Goal: Transaction & Acquisition: Purchase product/service

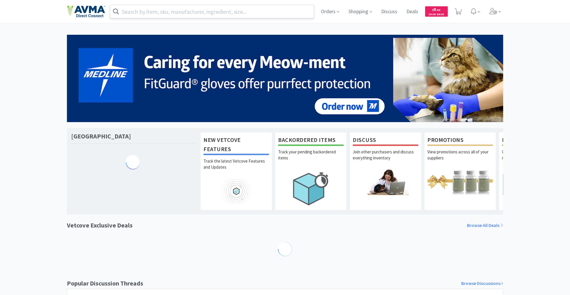
click at [149, 14] on input "text" at bounding box center [211, 11] width 203 height 13
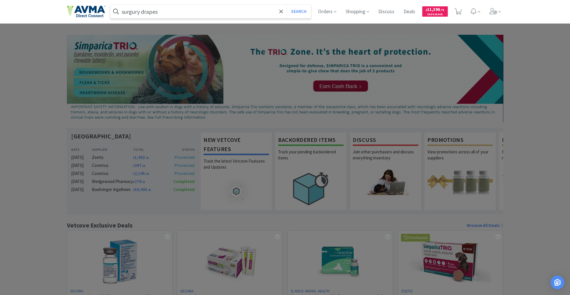
type input "surgury drapes"
click at [286, 5] on button "Search" at bounding box center [298, 11] width 24 height 13
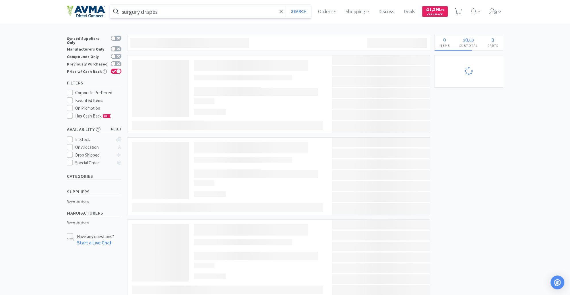
select select "4"
select select "2"
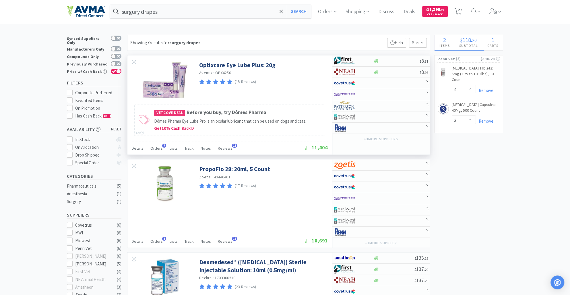
select select "6"
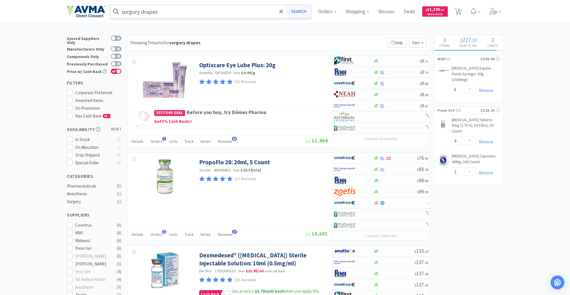
click at [303, 13] on button "Search" at bounding box center [298, 11] width 24 height 13
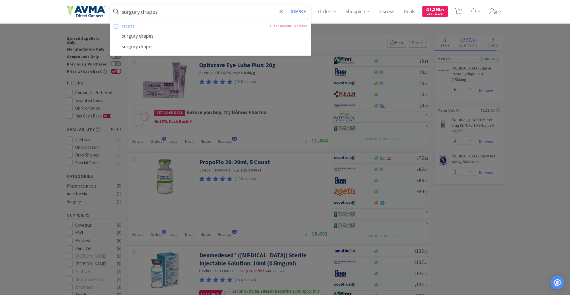
click at [173, 15] on input "surgury drapes" at bounding box center [210, 11] width 200 height 13
select select "1"
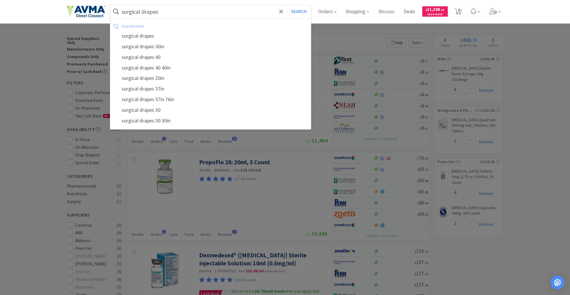
type input "surgical drapes"
click at [286, 5] on button "Search" at bounding box center [298, 11] width 24 height 13
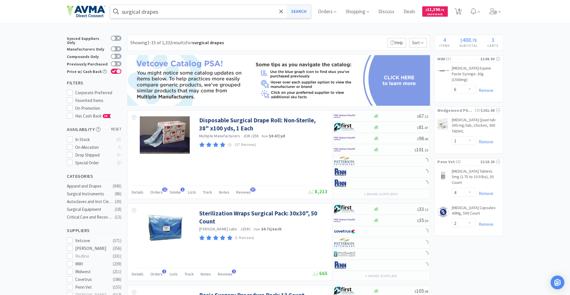
click at [301, 12] on button "Search" at bounding box center [298, 11] width 24 height 13
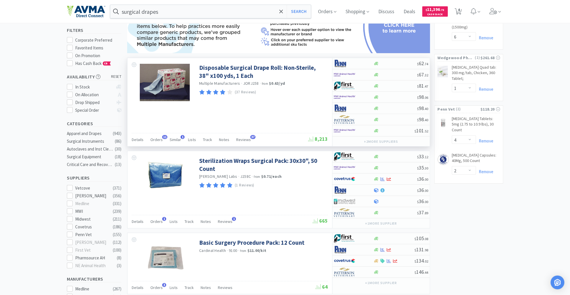
scroll to position [52, 0]
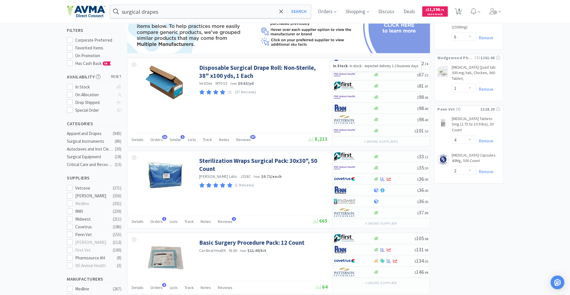
click at [379, 62] on div "In Stock - In stock - expected delivery 1-2 business days" at bounding box center [375, 66] width 91 height 11
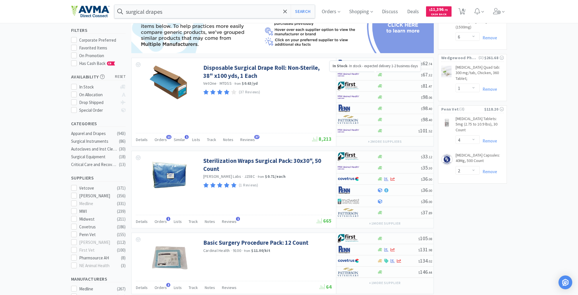
select select "1"
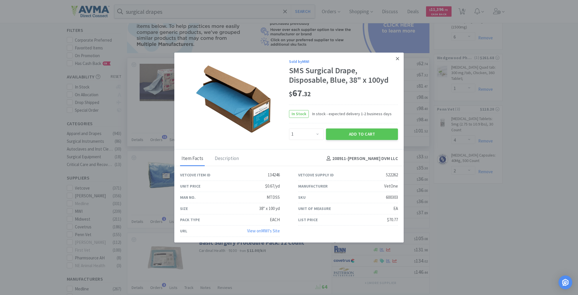
click at [397, 58] on icon at bounding box center [397, 58] width 3 height 3
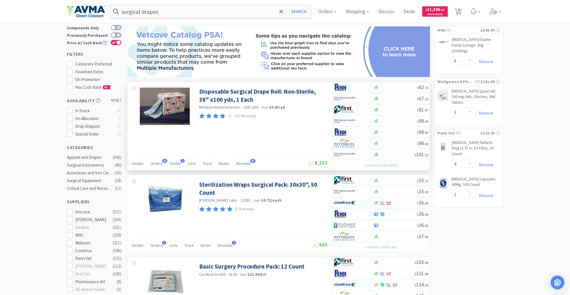
scroll to position [0, 0]
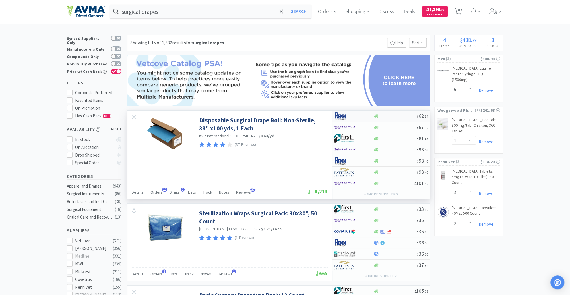
click at [379, 114] on div at bounding box center [395, 116] width 44 height 4
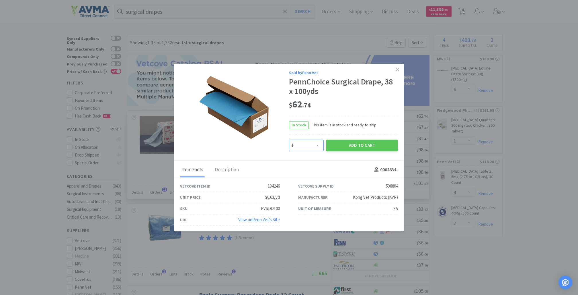
click at [320, 147] on select "Enter Quantity 1 2 3 4 5 6 7 8 9 10 11 12 13 14 15 16 17 18 19 20 Enter Quantity" at bounding box center [306, 144] width 35 height 11
select select "2"
click at [289, 139] on select "Enter Quantity 1 2 3 4 5 6 7 8 9 10 11 12 13 14 15 16 17 18 19 20 Enter Quantity" at bounding box center [306, 144] width 35 height 11
click at [396, 68] on icon at bounding box center [397, 69] width 3 height 5
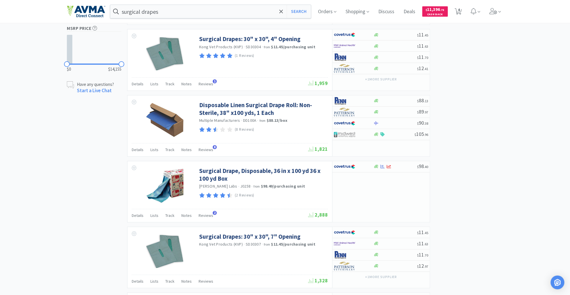
scroll to position [405, 0]
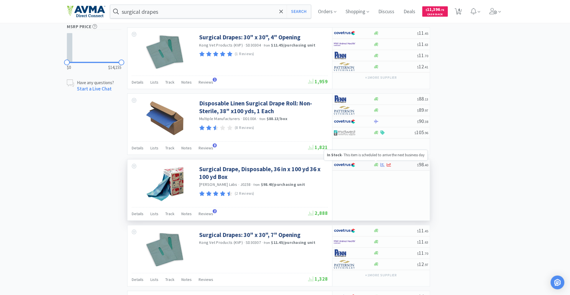
click at [374, 162] on icon at bounding box center [376, 164] width 4 height 4
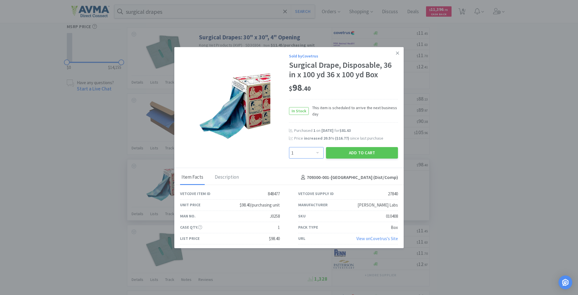
click at [311, 153] on select "Enter Quantity 1 2 3 4 5 6 7 8 9 10 11 12 13 14 15 16 17 18 19 20 Enter Quantity" at bounding box center [306, 152] width 35 height 11
select select "2"
click at [289, 147] on select "Enter Quantity 1 2 3 4 5 6 7 8 9 10 11 12 13 14 15 16 17 18 19 20 Enter Quantity" at bounding box center [306, 152] width 35 height 11
click at [344, 154] on button "Add to Cart" at bounding box center [362, 152] width 72 height 11
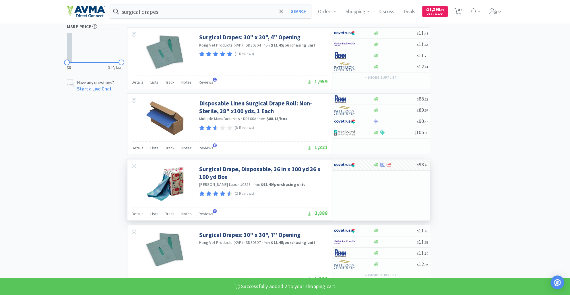
select select "2"
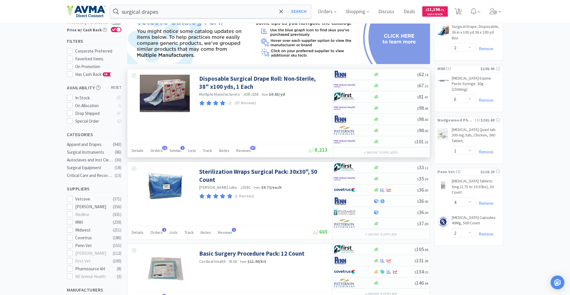
scroll to position [0, 0]
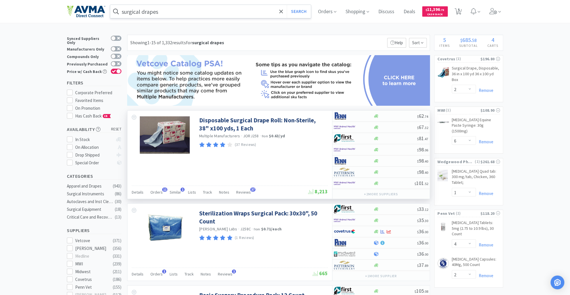
click at [165, 14] on input "surgical drapes" at bounding box center [210, 11] width 200 height 13
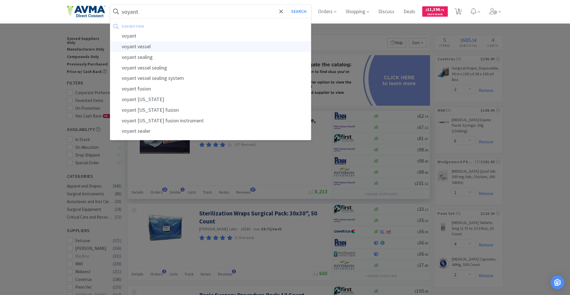
click at [160, 46] on div "voyant vessel" at bounding box center [210, 46] width 200 height 11
type input "voyant vessel"
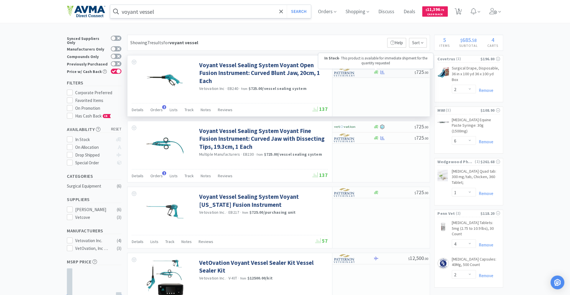
click at [375, 72] on icon at bounding box center [376, 71] width 4 height 3
select select "1"
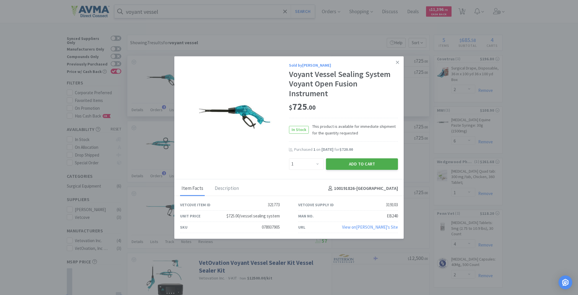
click at [362, 160] on button "Add to Cart" at bounding box center [362, 163] width 72 height 11
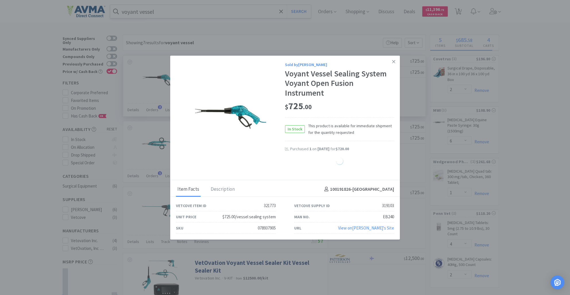
select select "1"
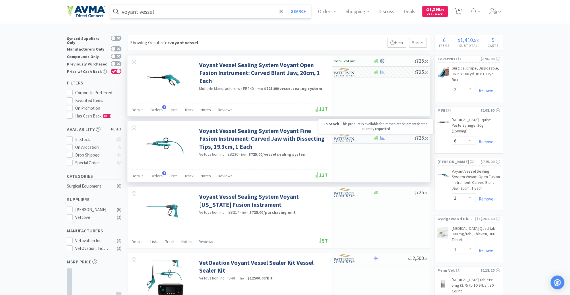
click at [376, 138] on icon at bounding box center [376, 137] width 4 height 3
select select "1"
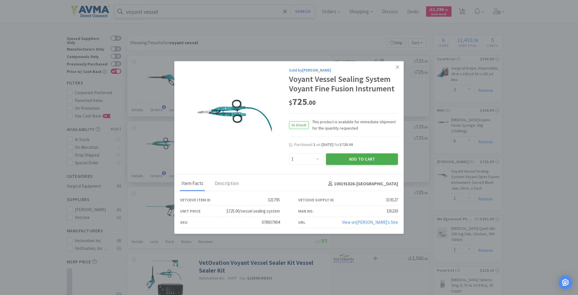
click at [370, 154] on button "Add to Cart" at bounding box center [362, 158] width 72 height 11
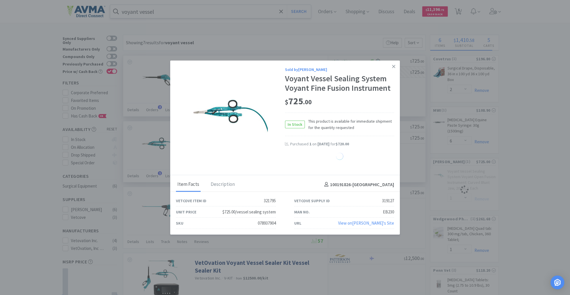
select select "1"
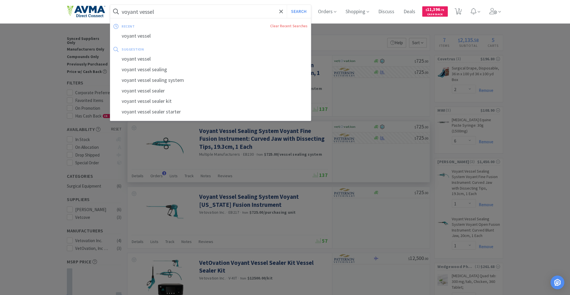
click at [163, 11] on input "voyant vessel" at bounding box center [210, 11] width 200 height 13
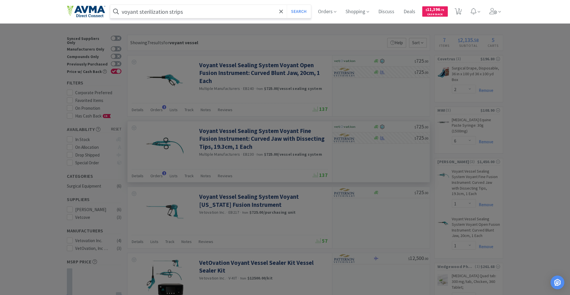
click at [286, 5] on button "Search" at bounding box center [298, 11] width 24 height 13
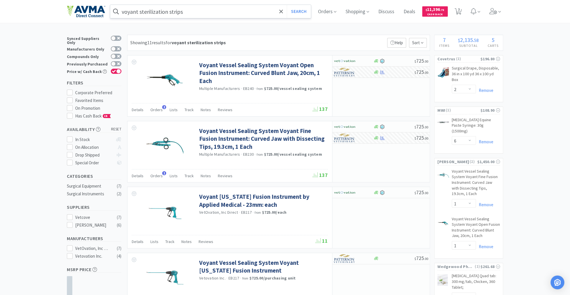
click at [191, 6] on input "voyant sterilization strips" at bounding box center [210, 11] width 200 height 13
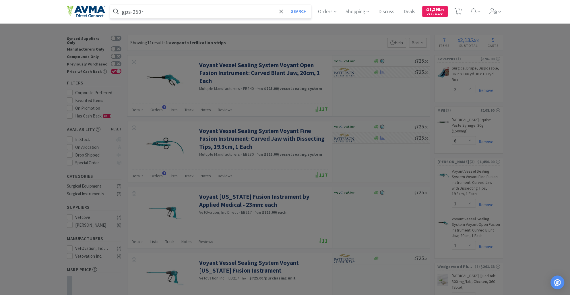
click at [286, 5] on button "Search" at bounding box center [298, 11] width 24 height 13
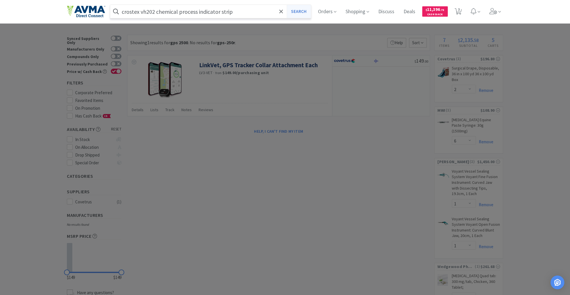
click at [302, 9] on button "Search" at bounding box center [298, 11] width 24 height 13
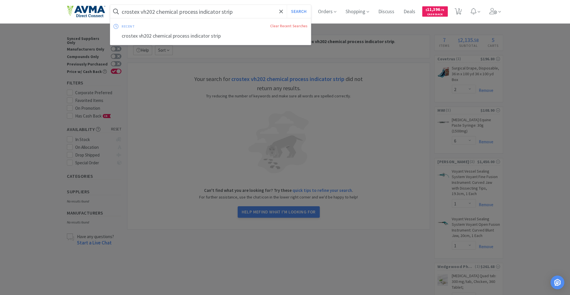
click at [158, 12] on input "crostex vh202 chemical process indicator strip" at bounding box center [210, 11] width 200 height 13
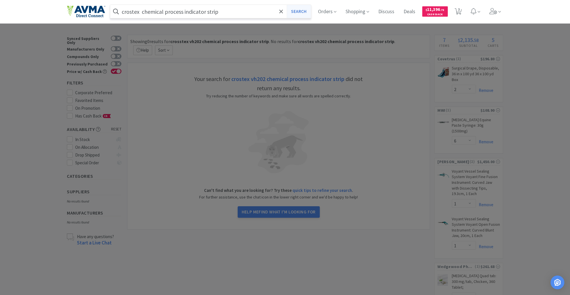
type input "crostex chemical process indicator strip"
click at [297, 13] on button "Search" at bounding box center [298, 11] width 24 height 13
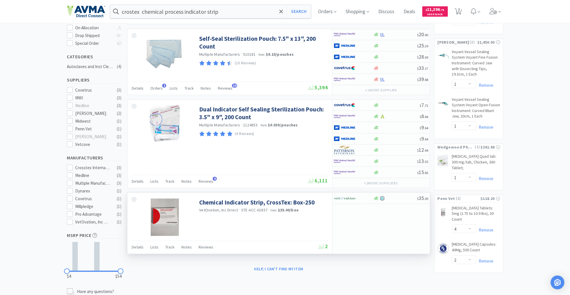
scroll to position [123, 0]
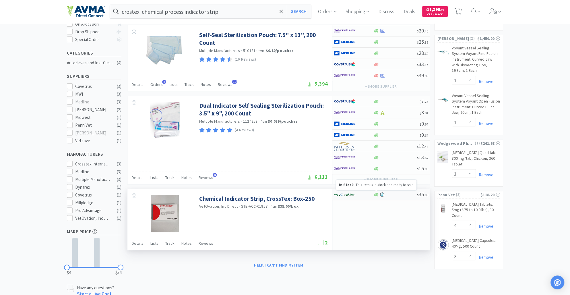
click at [376, 192] on icon at bounding box center [376, 193] width 4 height 3
select select "1"
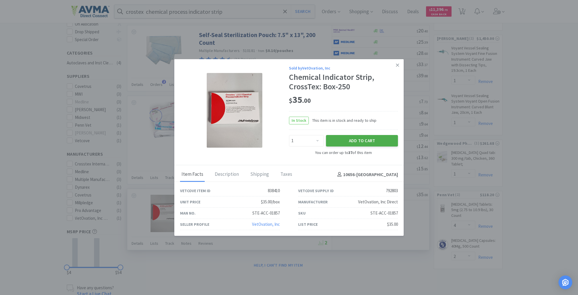
click at [363, 140] on button "Add to Cart" at bounding box center [362, 140] width 72 height 11
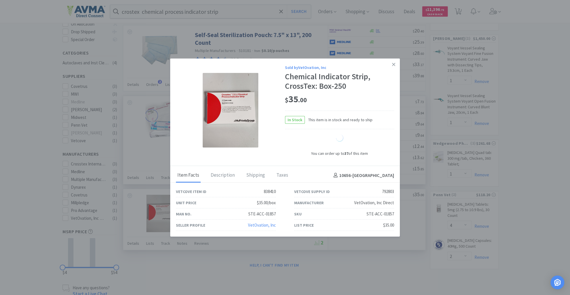
select select "1"
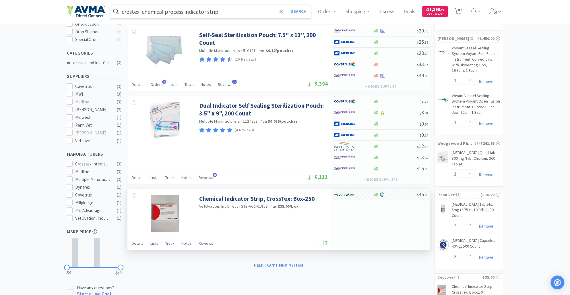
click at [232, 10] on input "crostex chemical process indicator strip" at bounding box center [210, 11] width 200 height 13
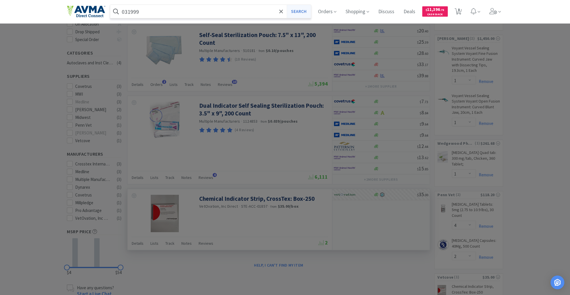
type input "031999"
click at [303, 9] on button "Search" at bounding box center [298, 11] width 24 height 13
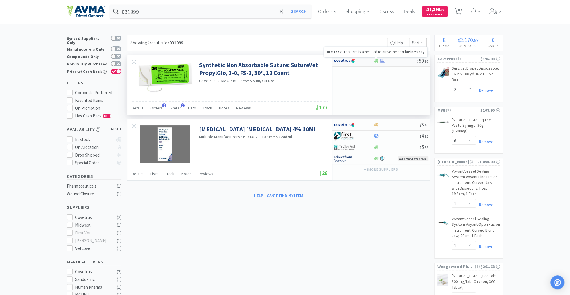
click at [376, 61] on icon at bounding box center [376, 60] width 4 height 3
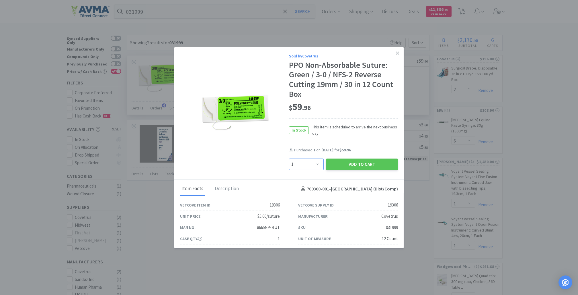
click at [313, 166] on select "Enter Quantity 1 2 3 4 5 6 7 8 9 10 11 12 13 14 15 16 17 18 19 20 Enter Quantity" at bounding box center [306, 163] width 35 height 11
select select "2"
click at [289, 158] on select "Enter Quantity 1 2 3 4 5 6 7 8 9 10 11 12 13 14 15 16 17 18 19 20 Enter Quantity" at bounding box center [306, 163] width 35 height 11
click at [355, 166] on button "Add to Cart" at bounding box center [362, 163] width 72 height 11
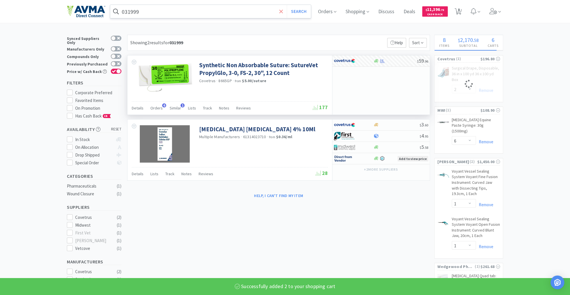
select select "2"
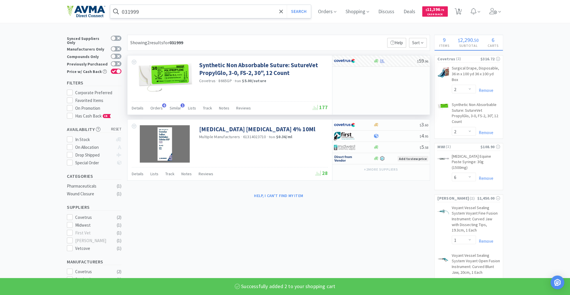
click at [148, 11] on input "031999" at bounding box center [210, 11] width 200 height 13
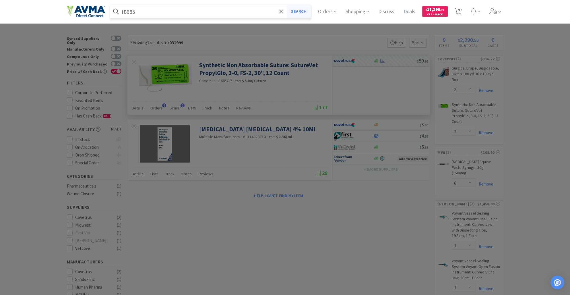
type input "f8685"
click at [301, 12] on button "Search" at bounding box center [298, 11] width 24 height 13
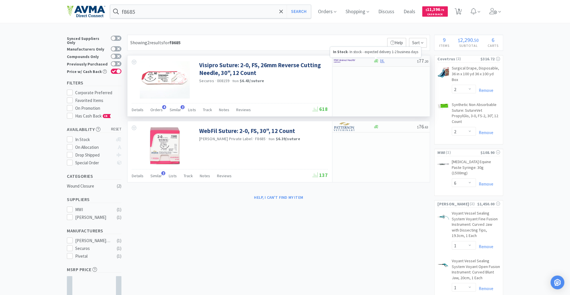
click at [374, 61] on icon at bounding box center [376, 61] width 4 height 4
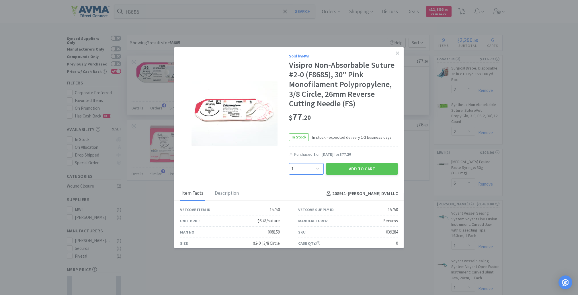
click at [313, 167] on select "Enter Quantity 1 2 3 4 5 6 7 8 9 10 11 12 13 14 15 16 17 18 19 20 Enter Quantity" at bounding box center [306, 168] width 35 height 11
select select "2"
click at [289, 163] on select "Enter Quantity 1 2 3 4 5 6 7 8 9 10 11 12 13 14 15 16 17 18 19 20 Enter Quantity" at bounding box center [306, 168] width 35 height 11
click at [354, 168] on button "Add to Cart" at bounding box center [362, 168] width 72 height 11
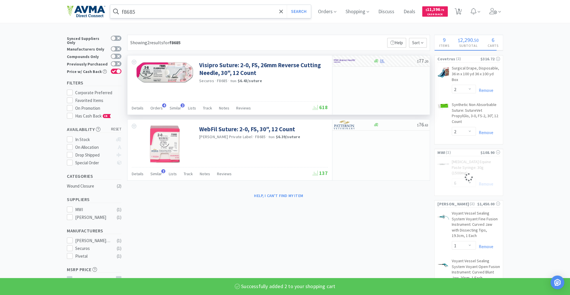
select select "2"
